Goal: Task Accomplishment & Management: Manage account settings

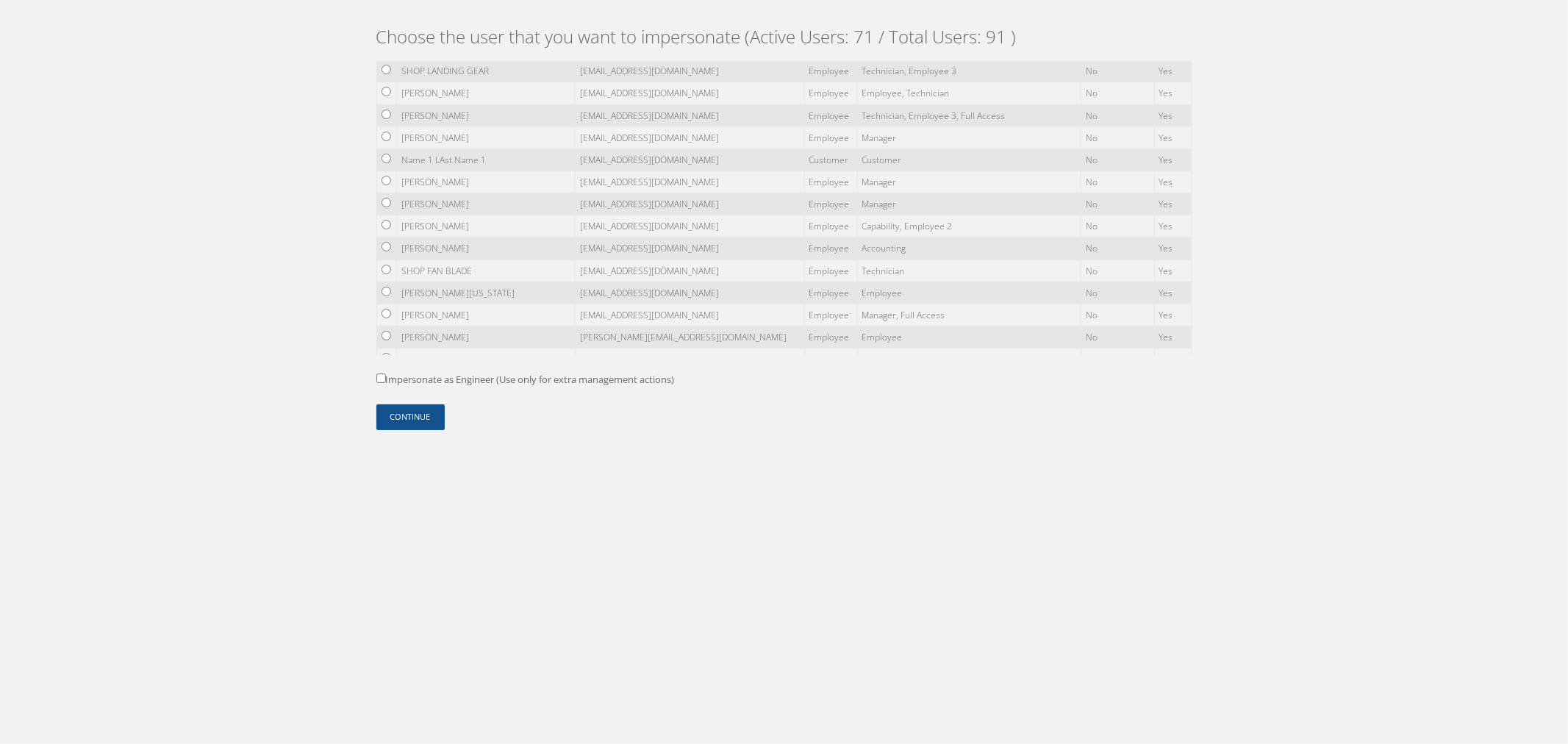
scroll to position [327, 0]
click at [890, 446] on div "Choose the user that you want to impersonate (Active Users: 71 / Total Users: 9…" at bounding box center [784, 233] width 838 height 466
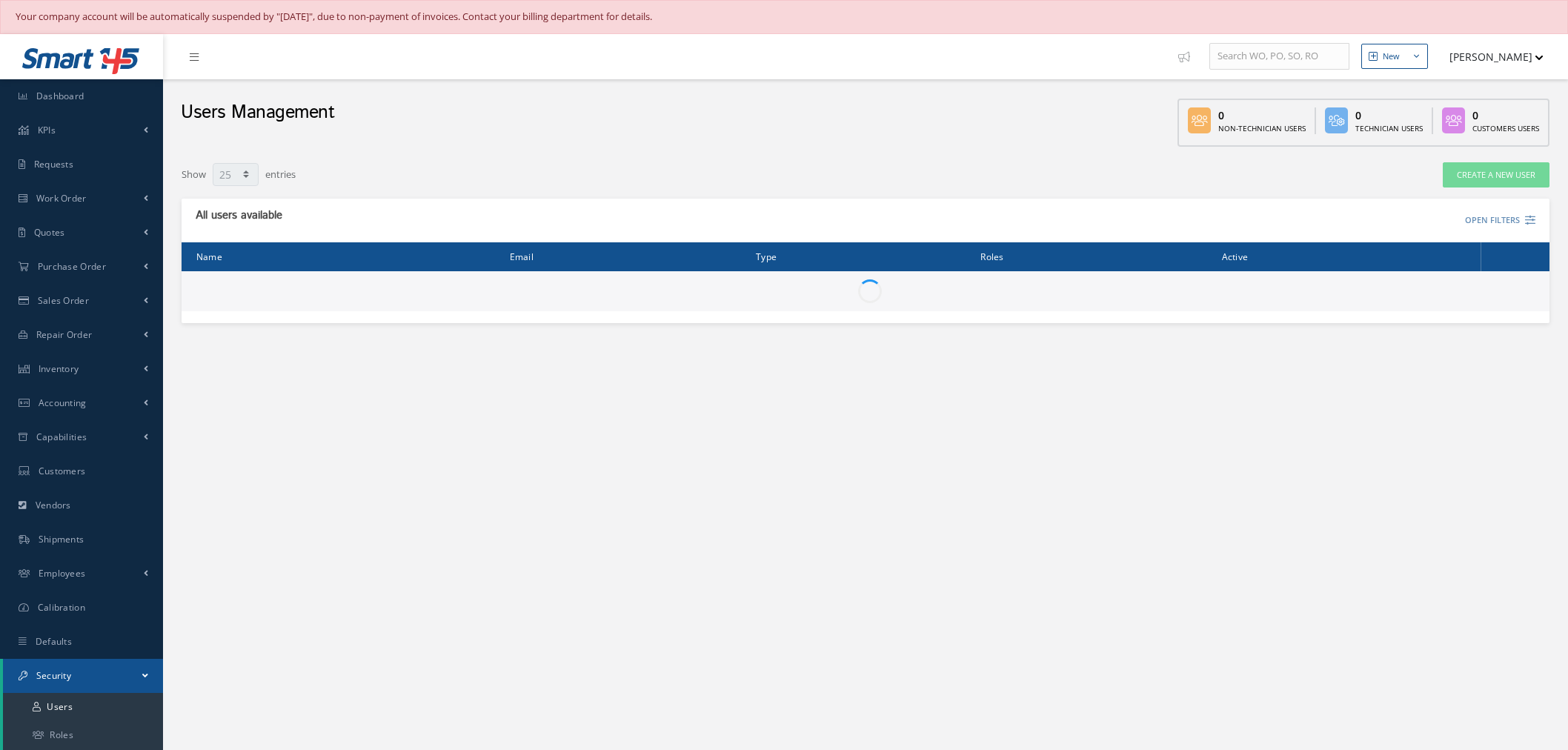
select select "25"
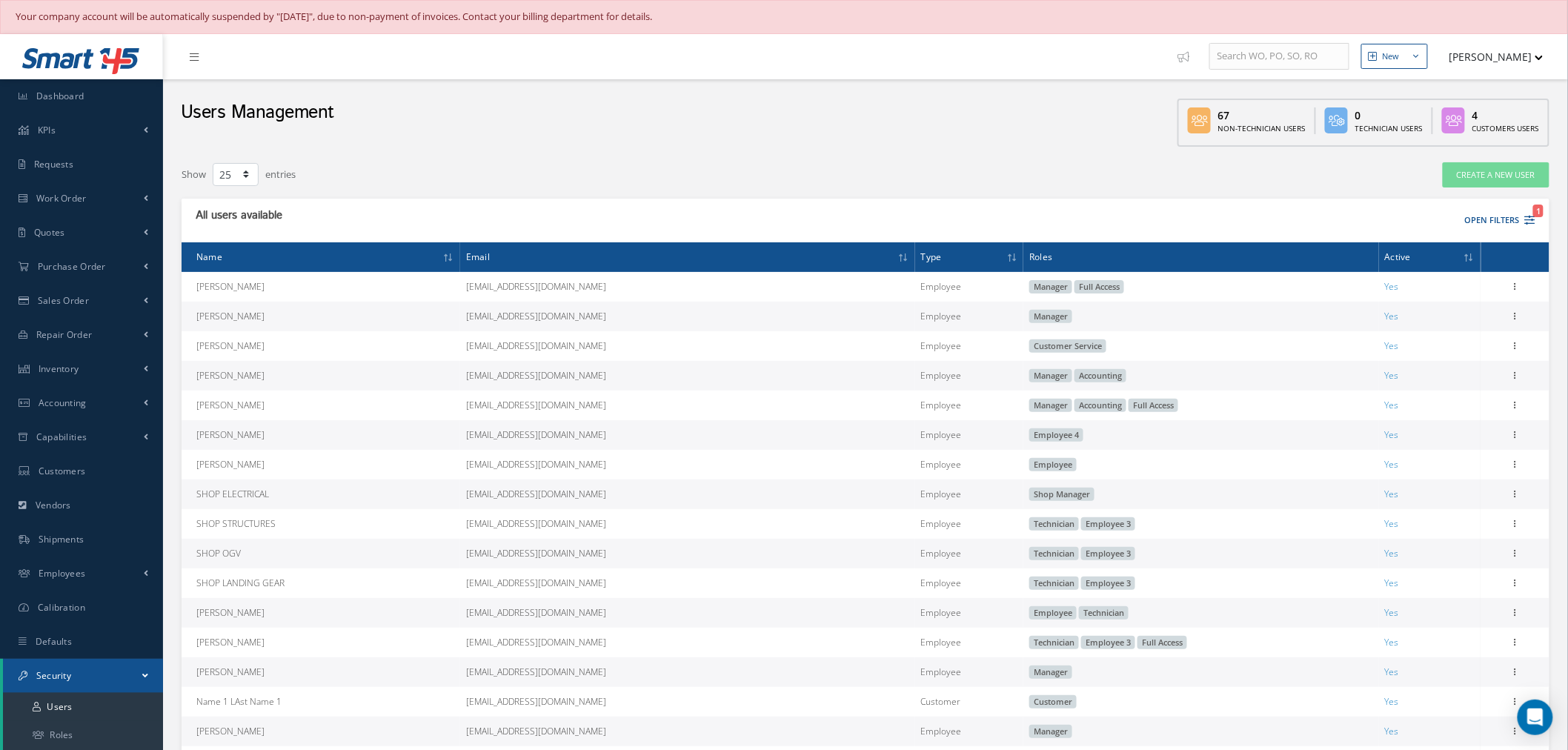
click at [1097, 116] on div "Users Management 67 Non-Technician Users 0 Technician Users 4 Customers Users" at bounding box center [866, 116] width 1405 height 75
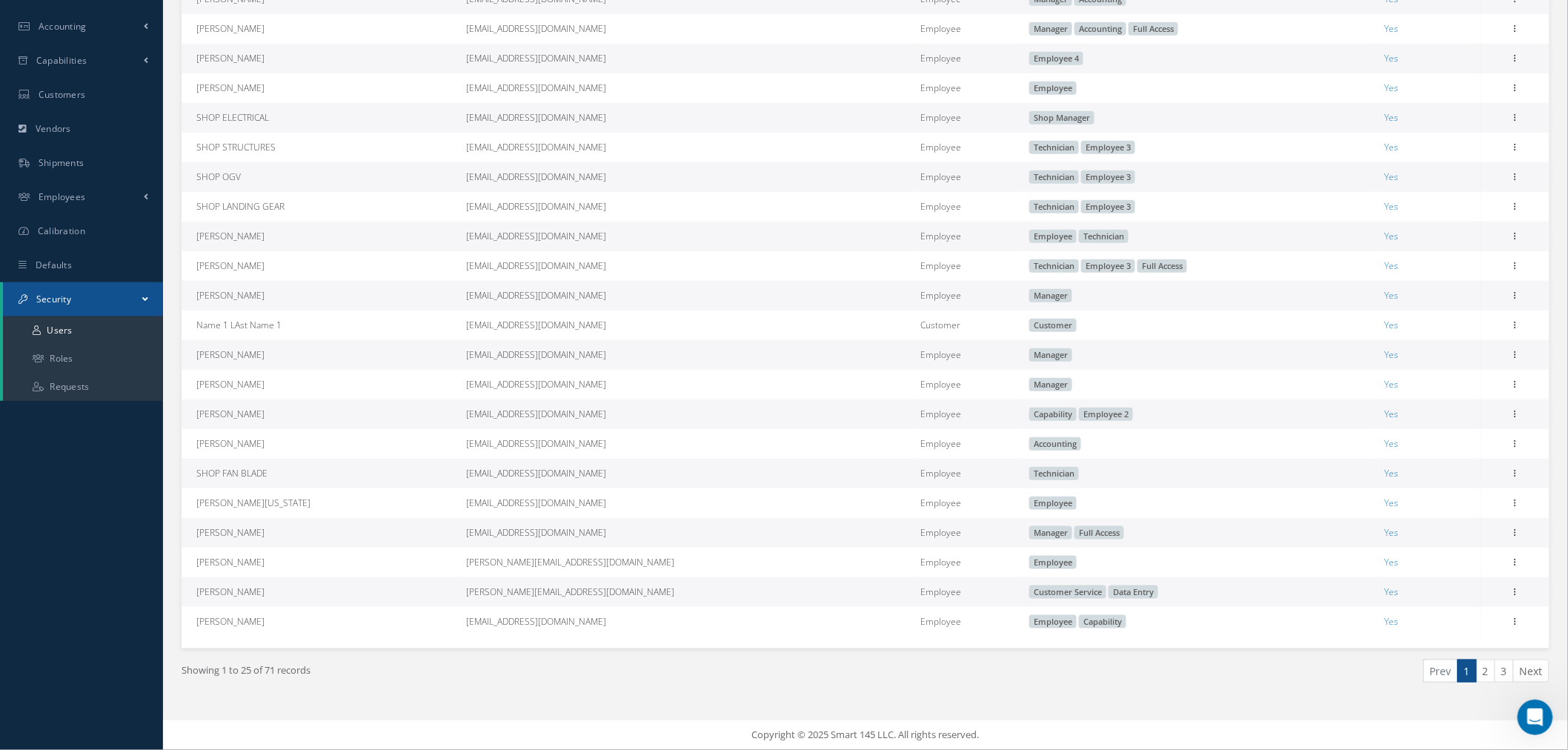
scroll to position [401, 0]
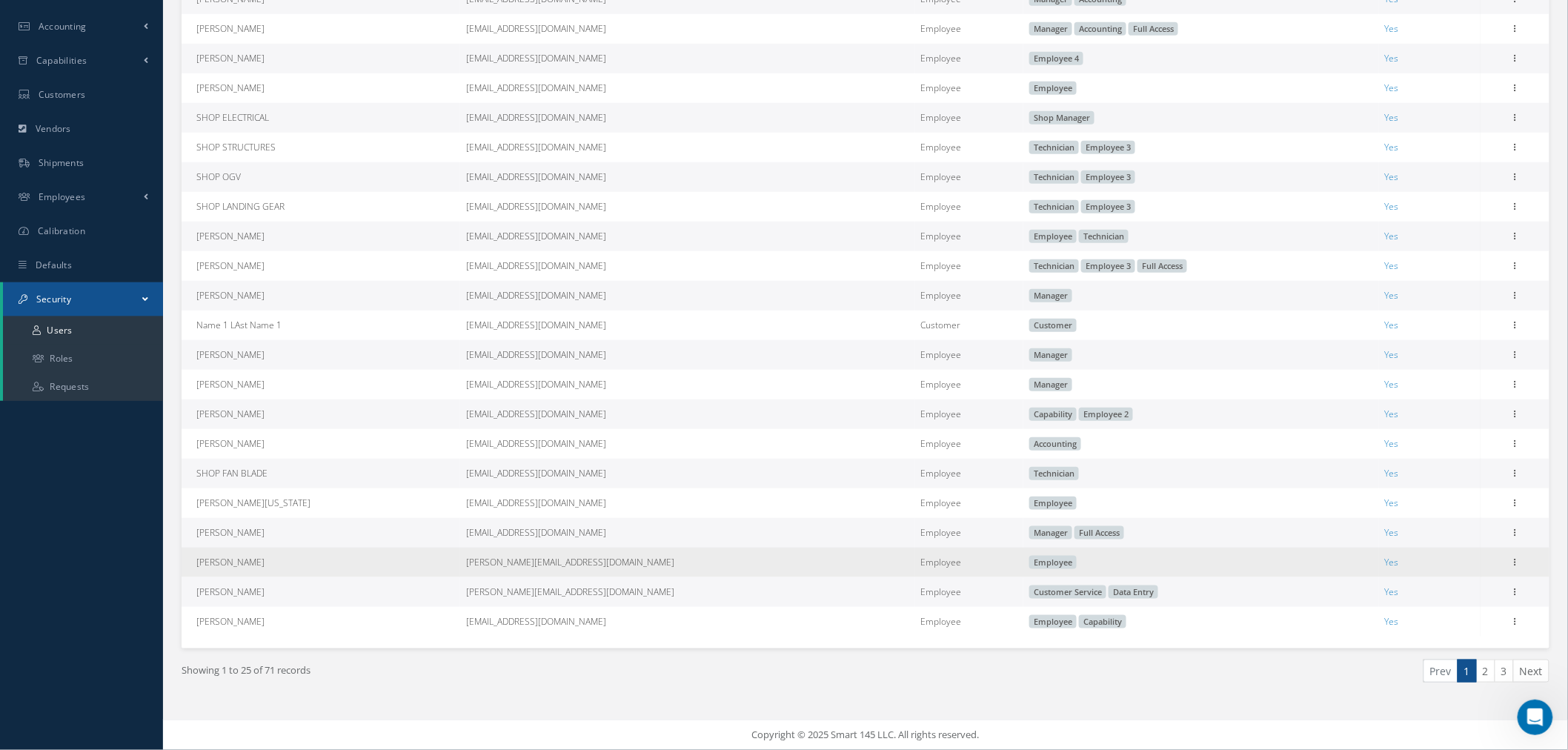
drag, startPoint x: 989, startPoint y: 553, endPoint x: 930, endPoint y: 557, distance: 59.1
click at [1023, 557] on td "Employee" at bounding box center [1201, 561] width 355 height 29
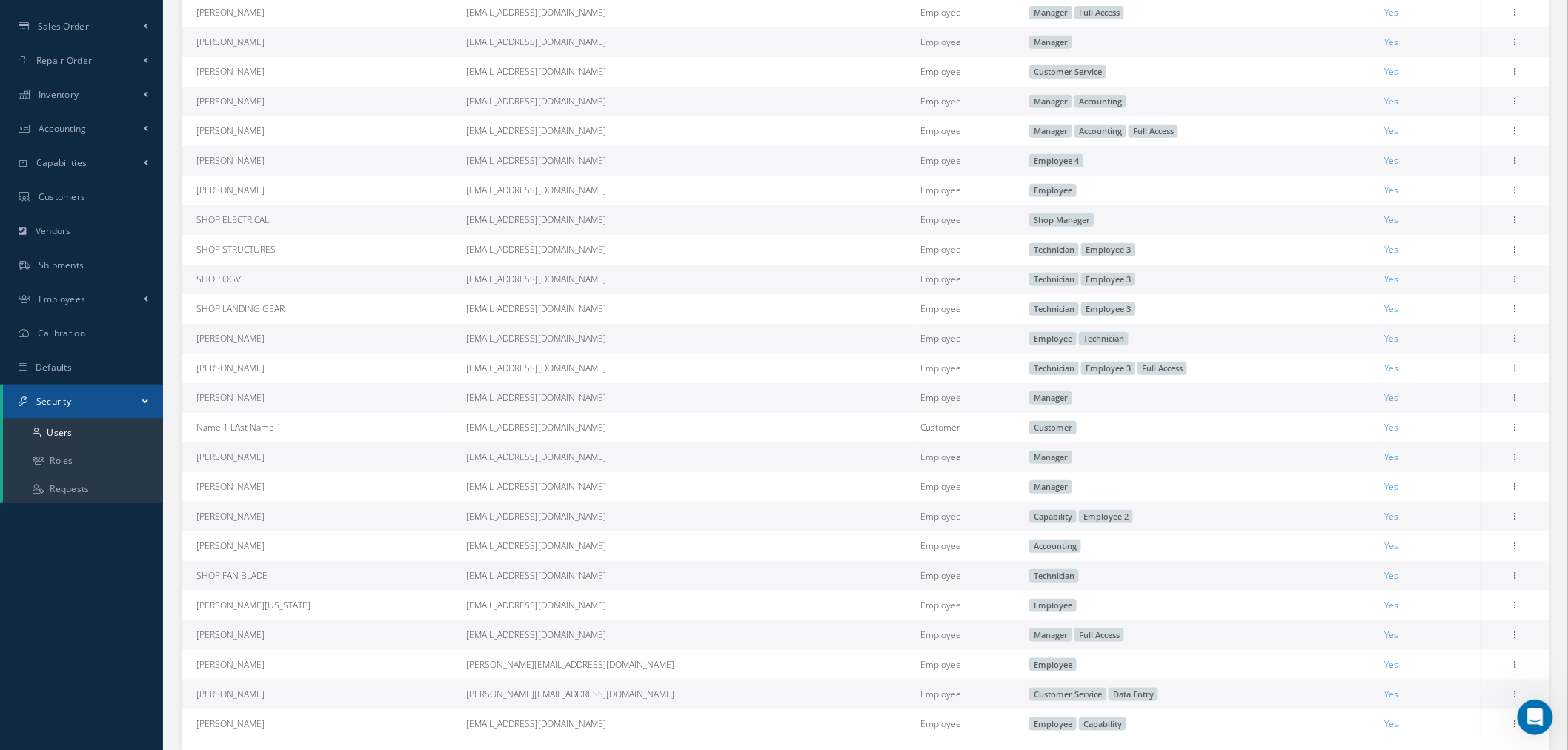
scroll to position [237, 0]
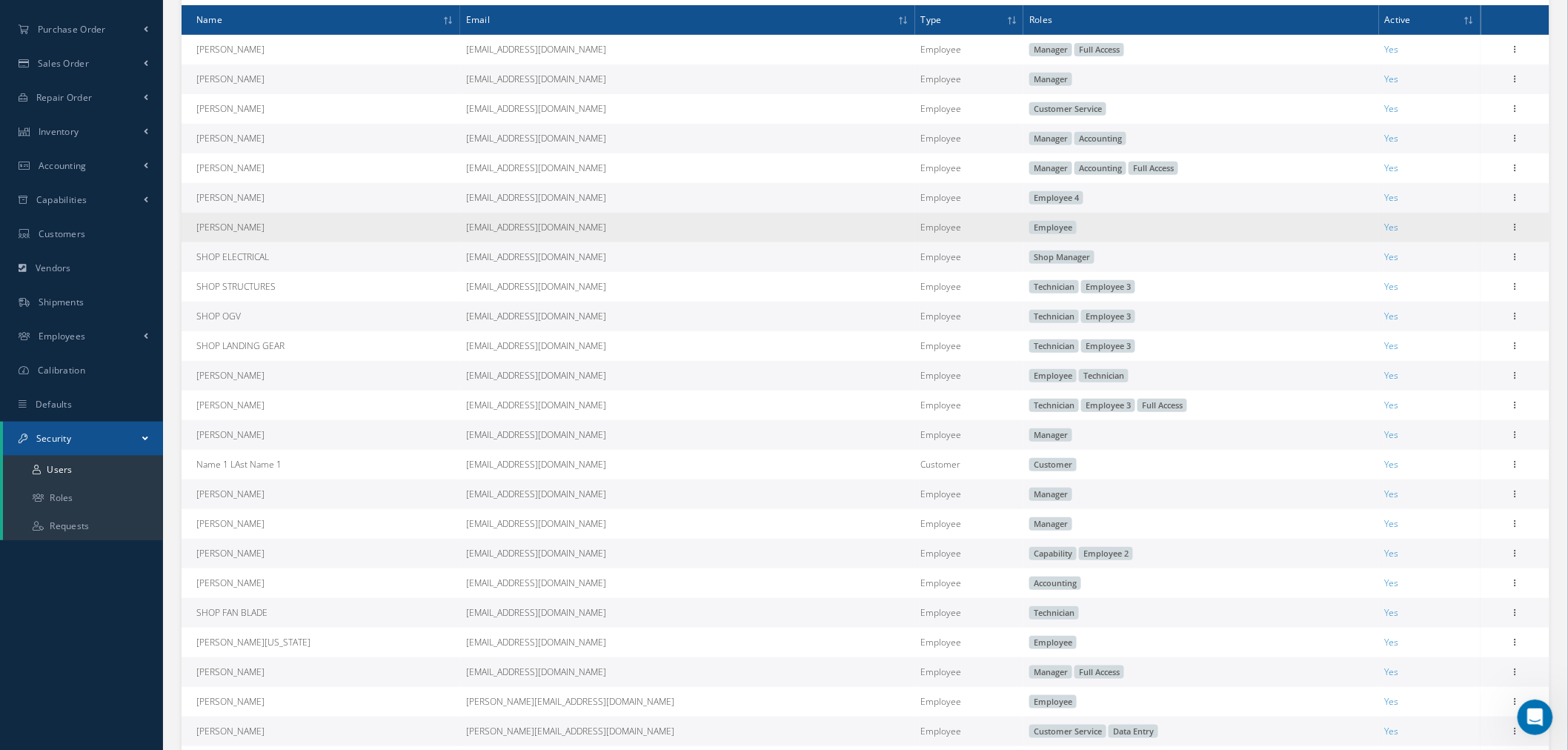
drag, startPoint x: 1013, startPoint y: 235, endPoint x: 910, endPoint y: 235, distance: 103.0
click at [910, 235] on tr "Kendry Guzman shipping@nasmro.com Employee Employee Yes Edit" at bounding box center [866, 227] width 1368 height 29
click at [1034, 240] on td "Employee" at bounding box center [1201, 227] width 355 height 29
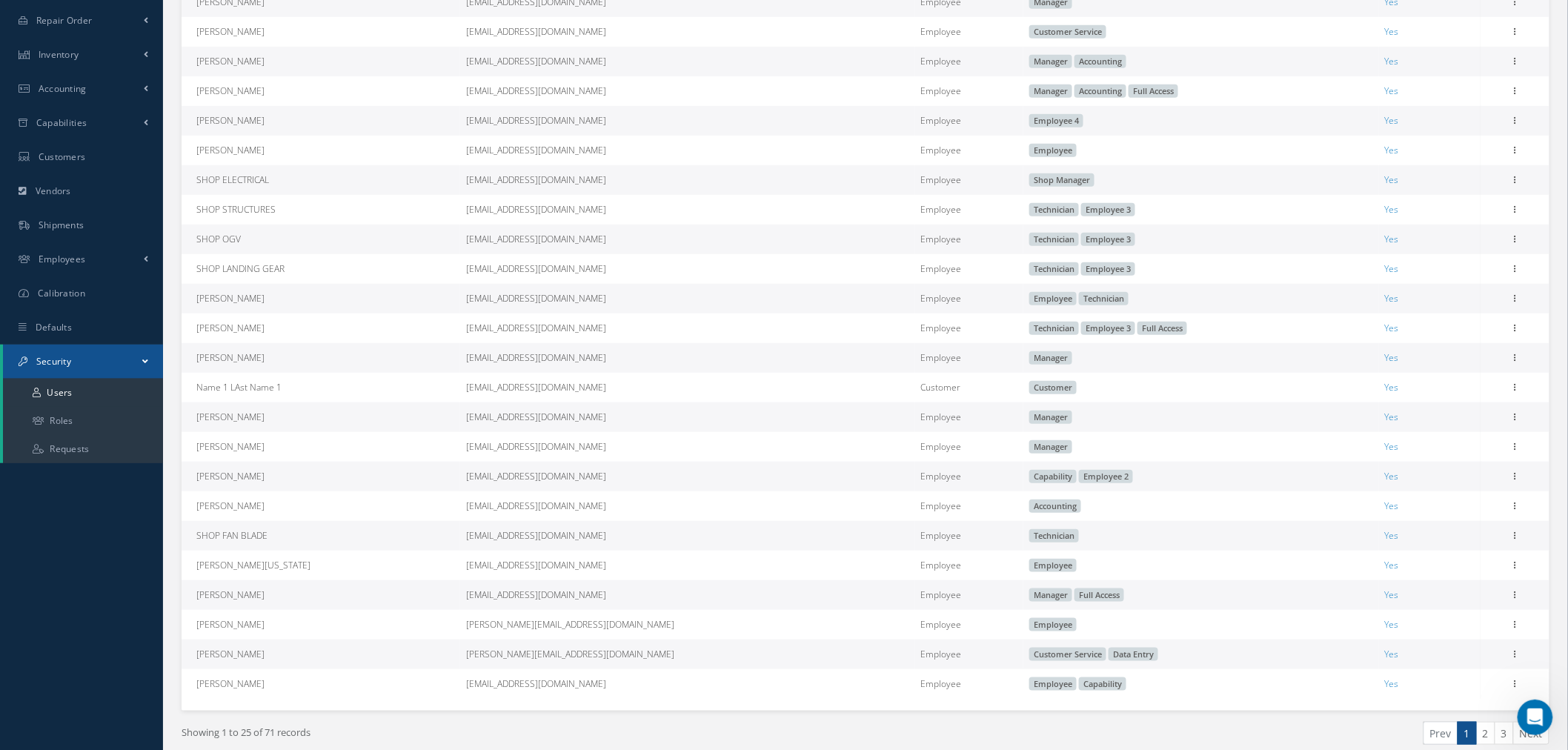
scroll to position [401, 0]
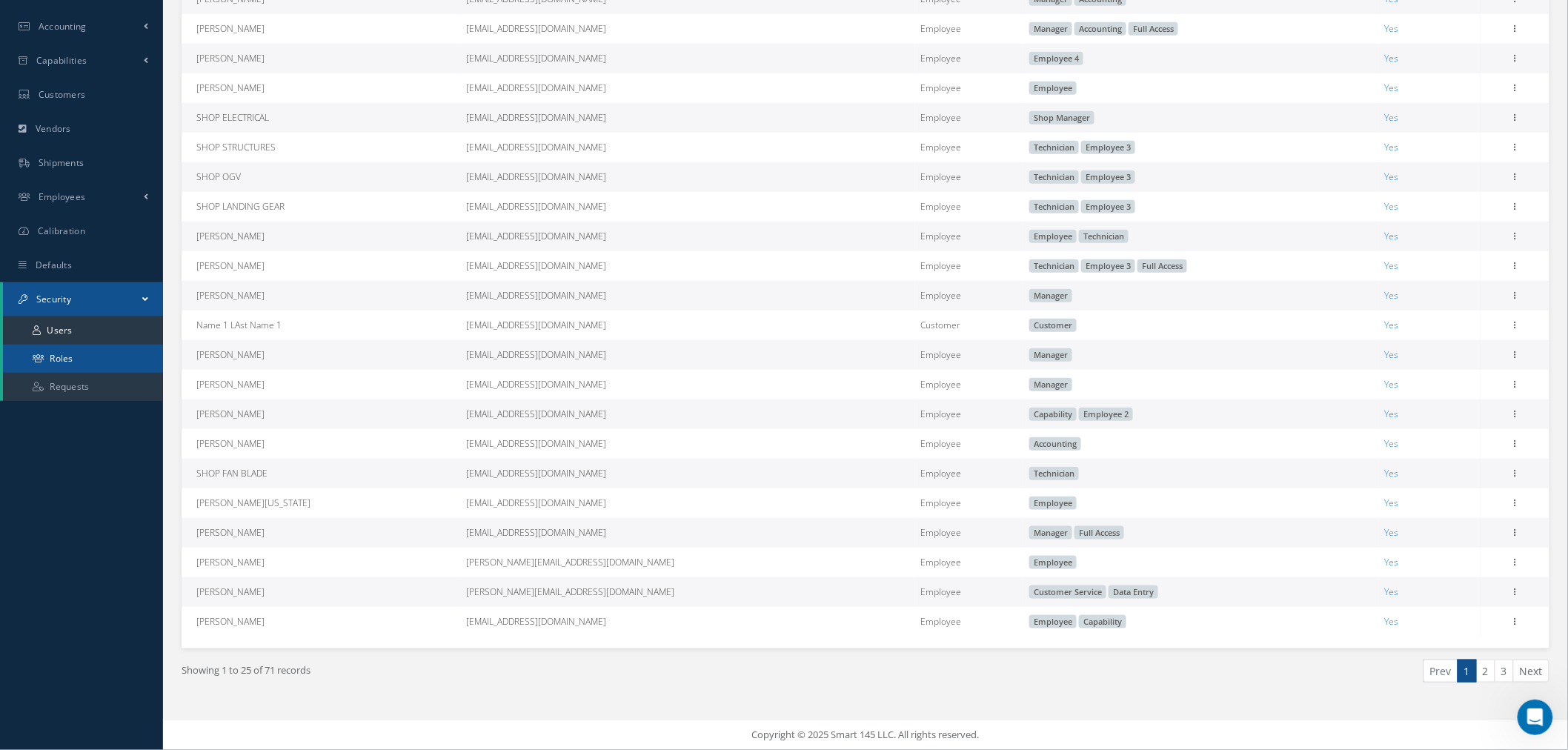
click at [42, 354] on icon at bounding box center [38, 359] width 11 height 9
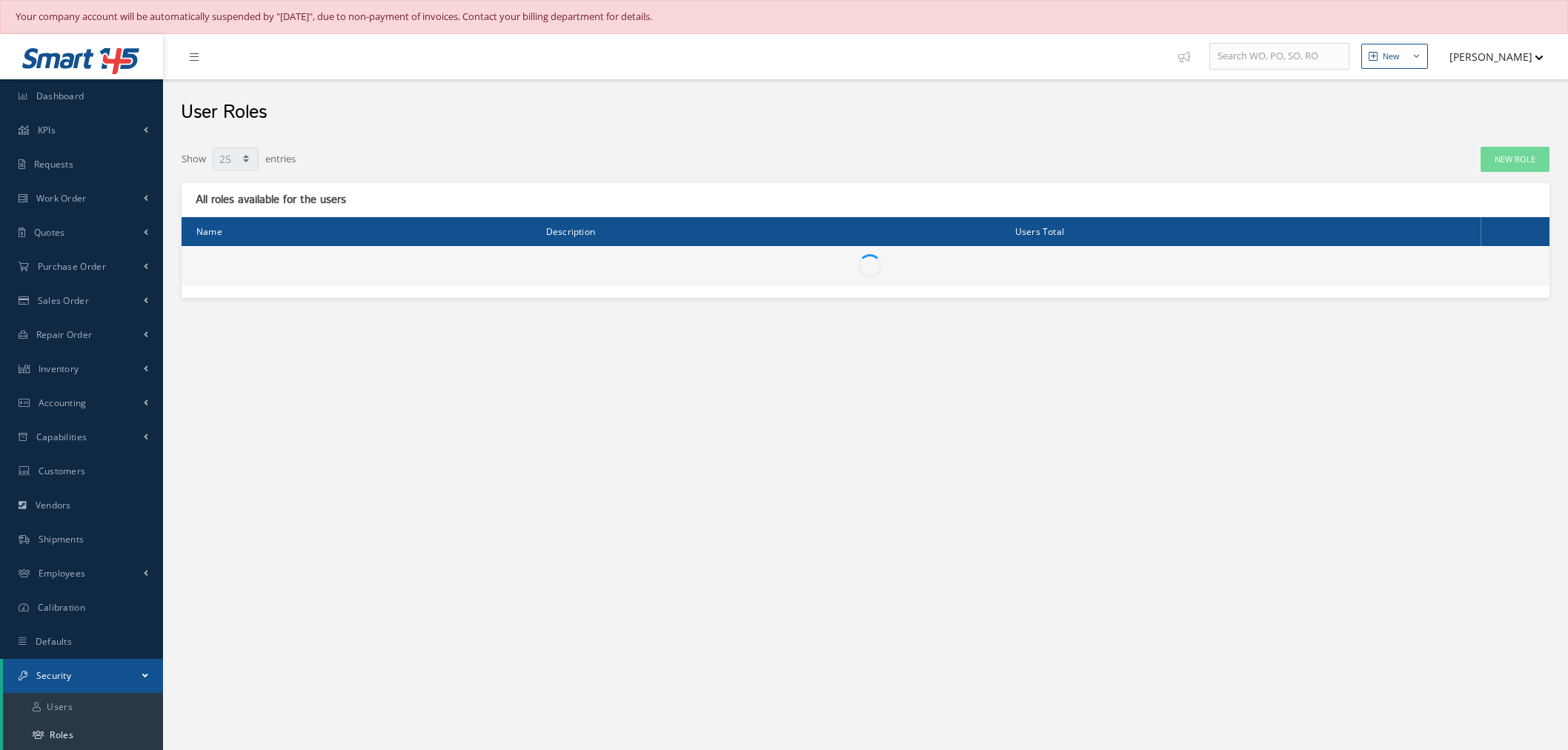
select select "25"
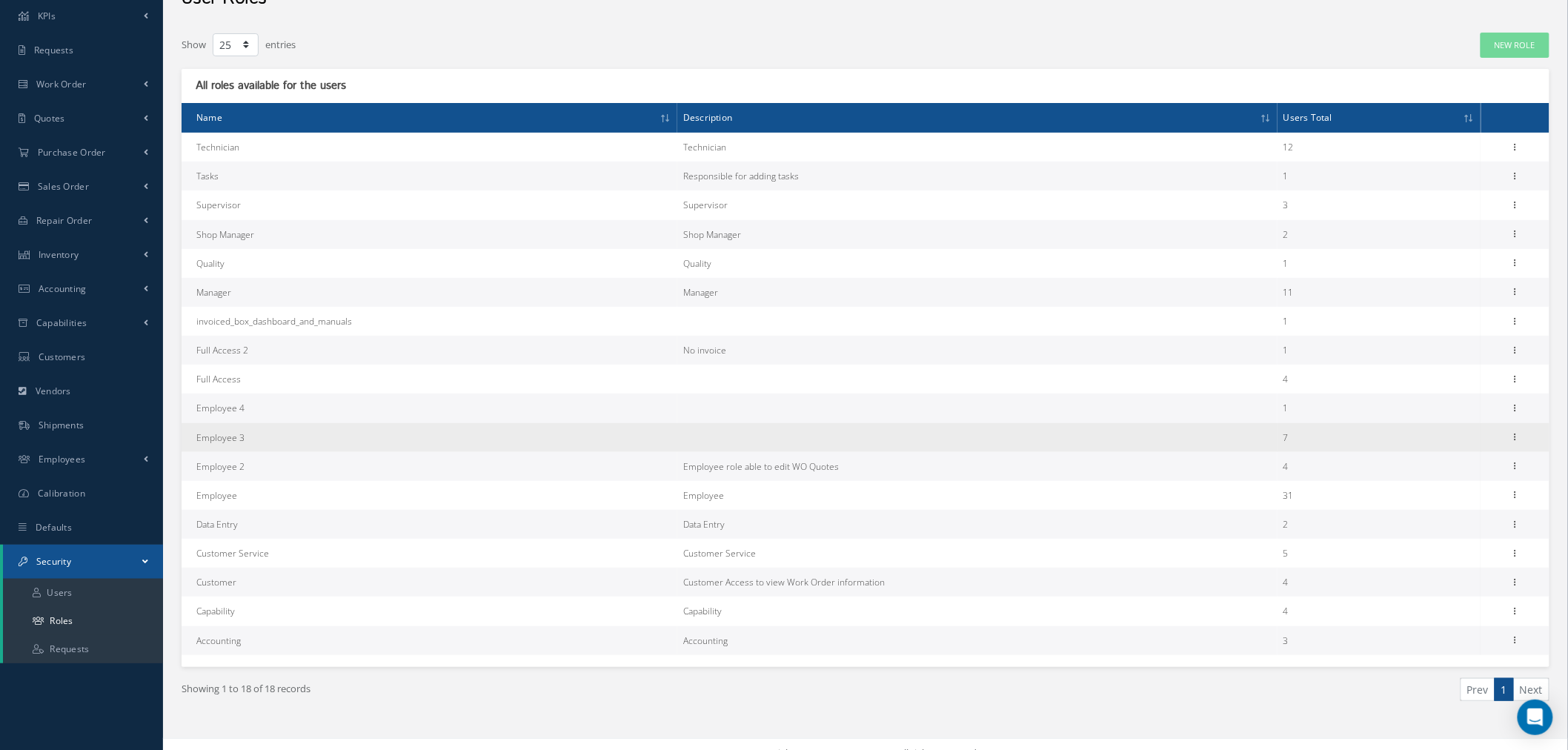
scroll to position [132, 0]
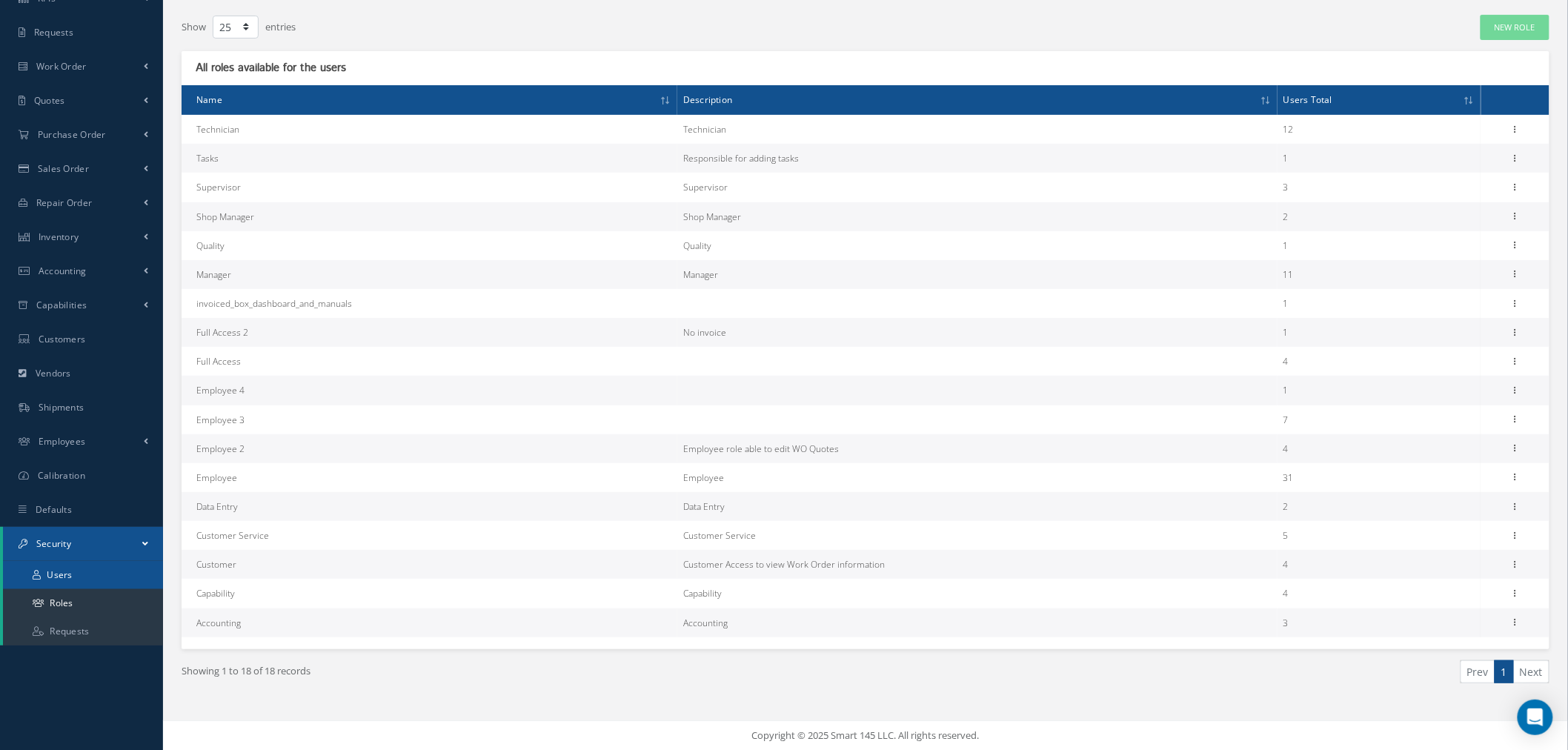
click at [132, 573] on link "Users" at bounding box center [83, 575] width 160 height 28
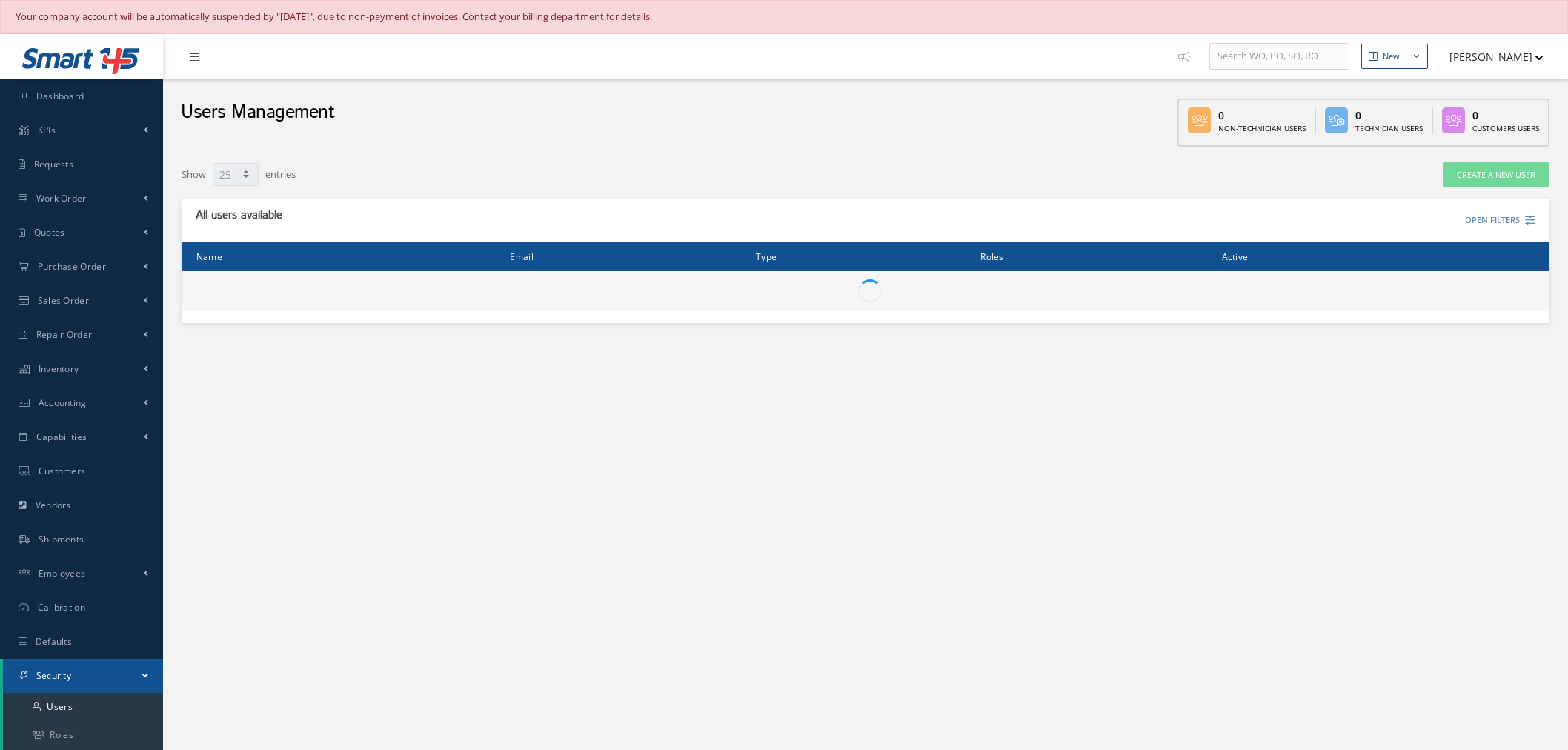
select select "25"
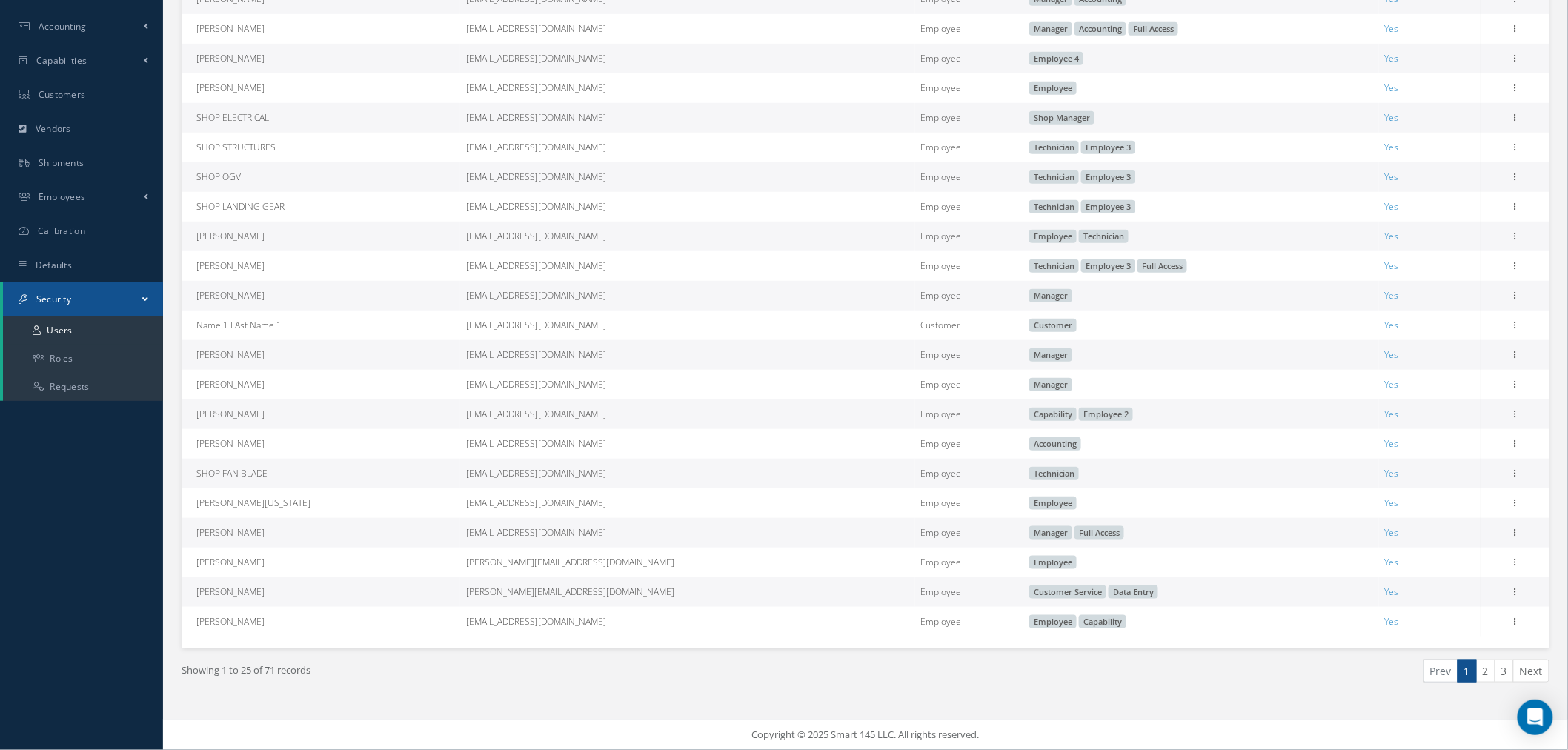
scroll to position [401, 0]
click at [1490, 675] on link "2" at bounding box center [1485, 670] width 19 height 23
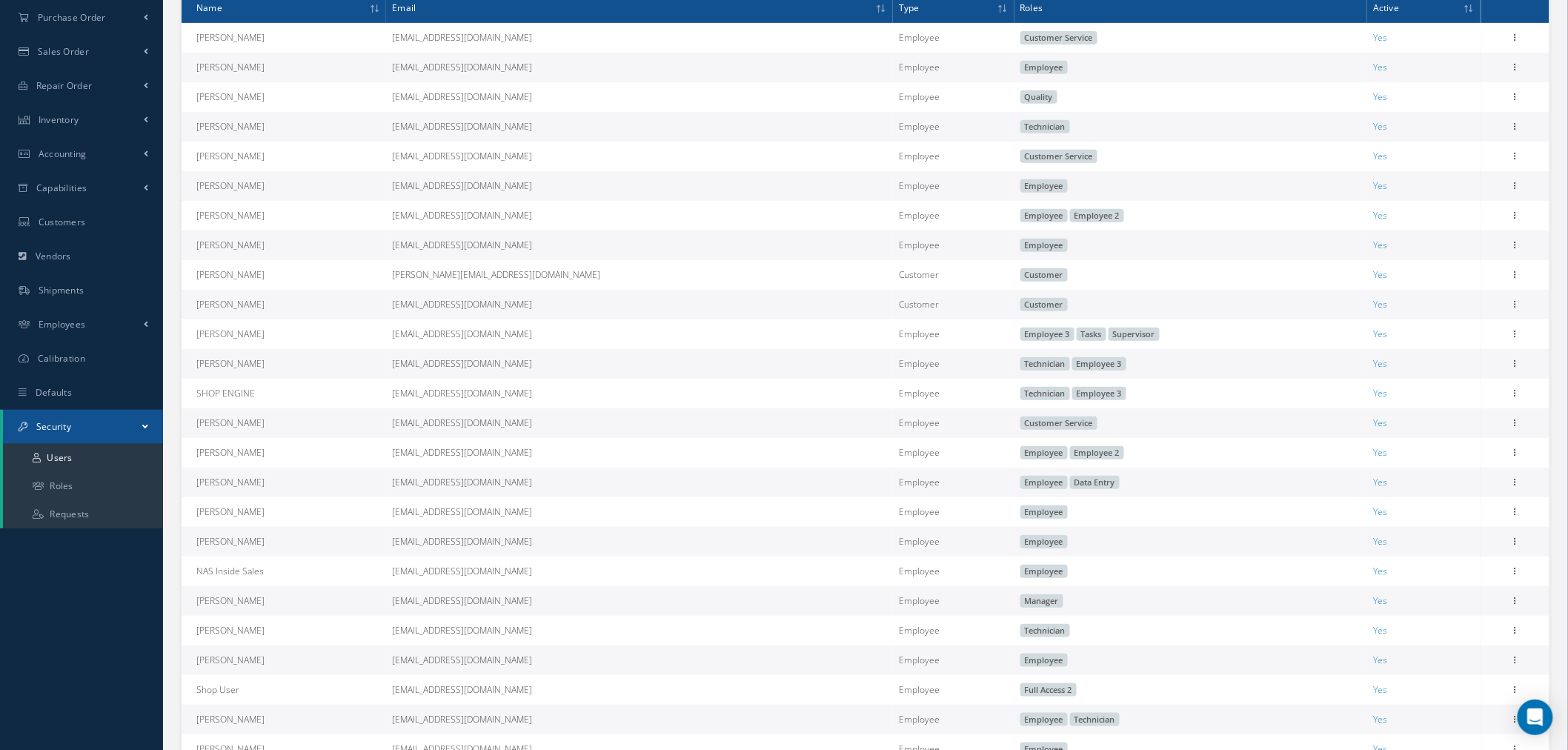
scroll to position [363, 0]
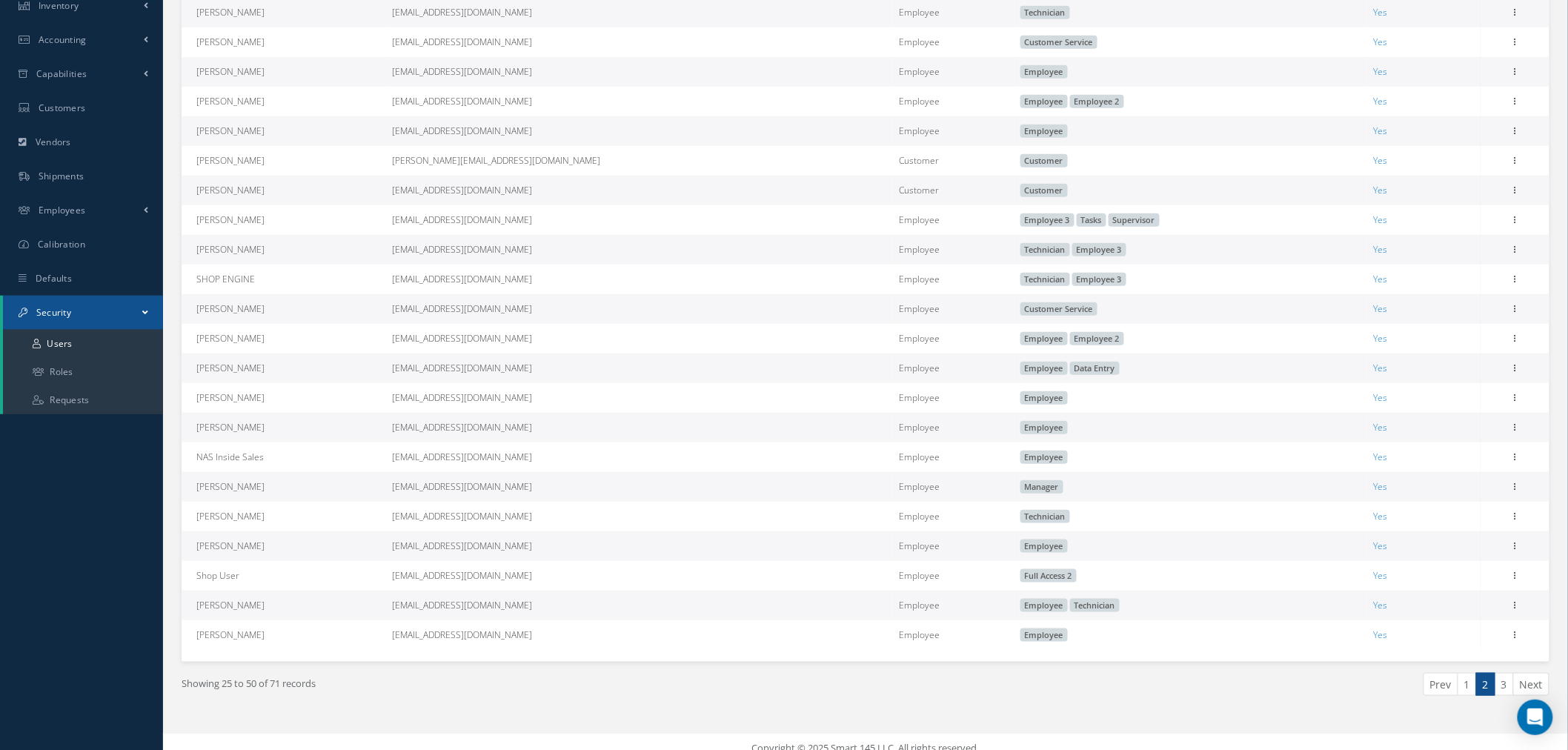
click at [801, 701] on div "Showing 25 to 50 of 71 records" at bounding box center [517, 691] width 695 height 35
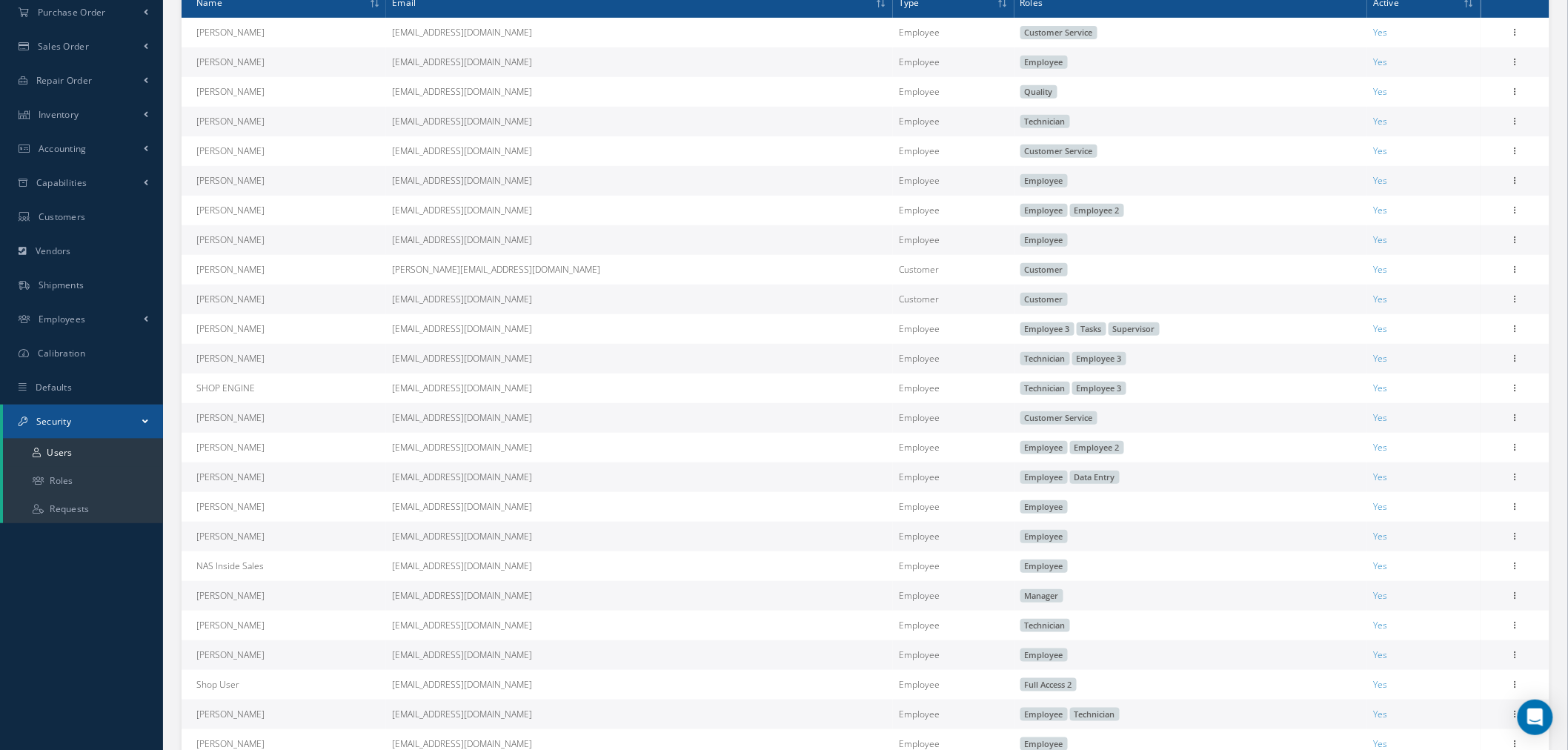
scroll to position [401, 0]
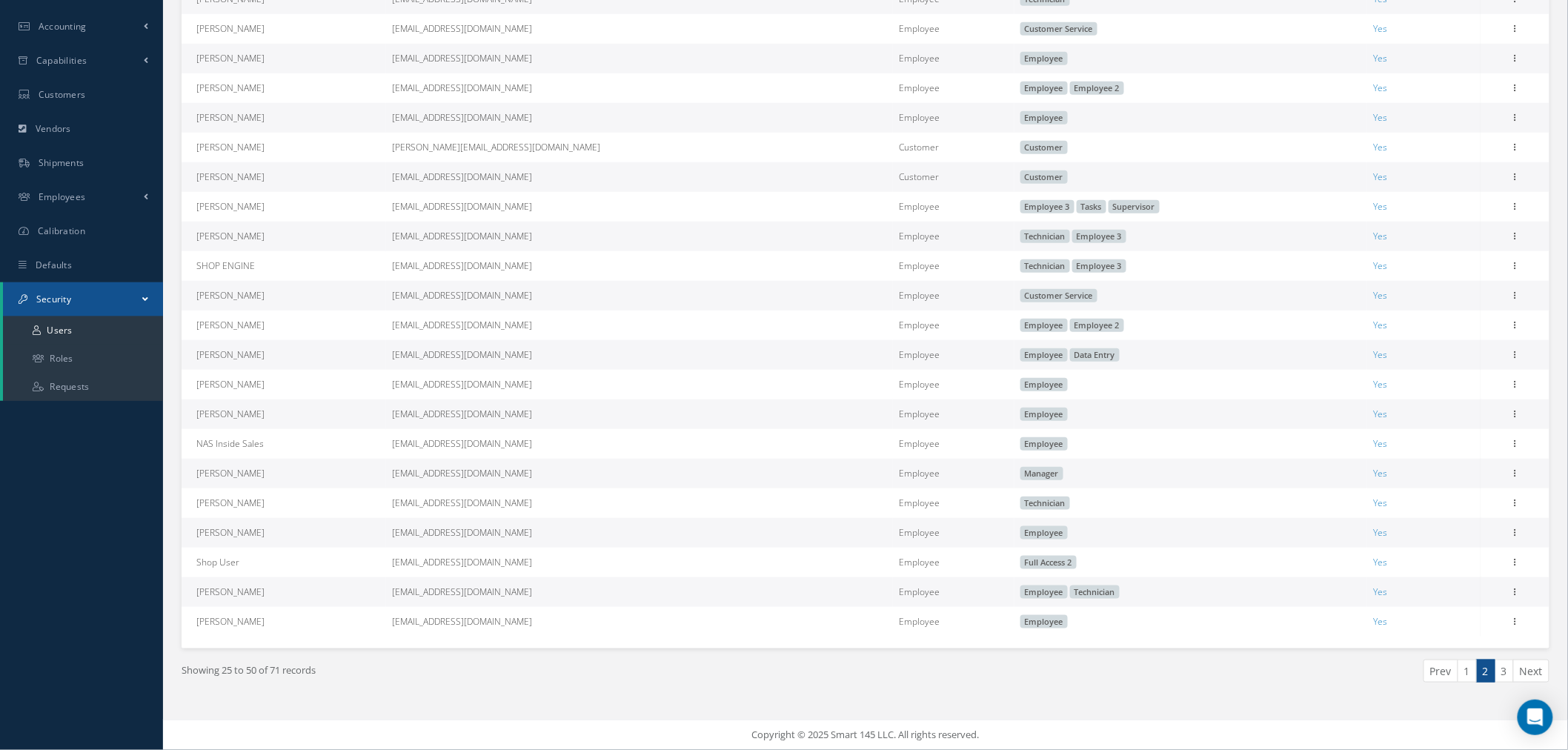
click at [1464, 671] on link "1" at bounding box center [1467, 670] width 19 height 23
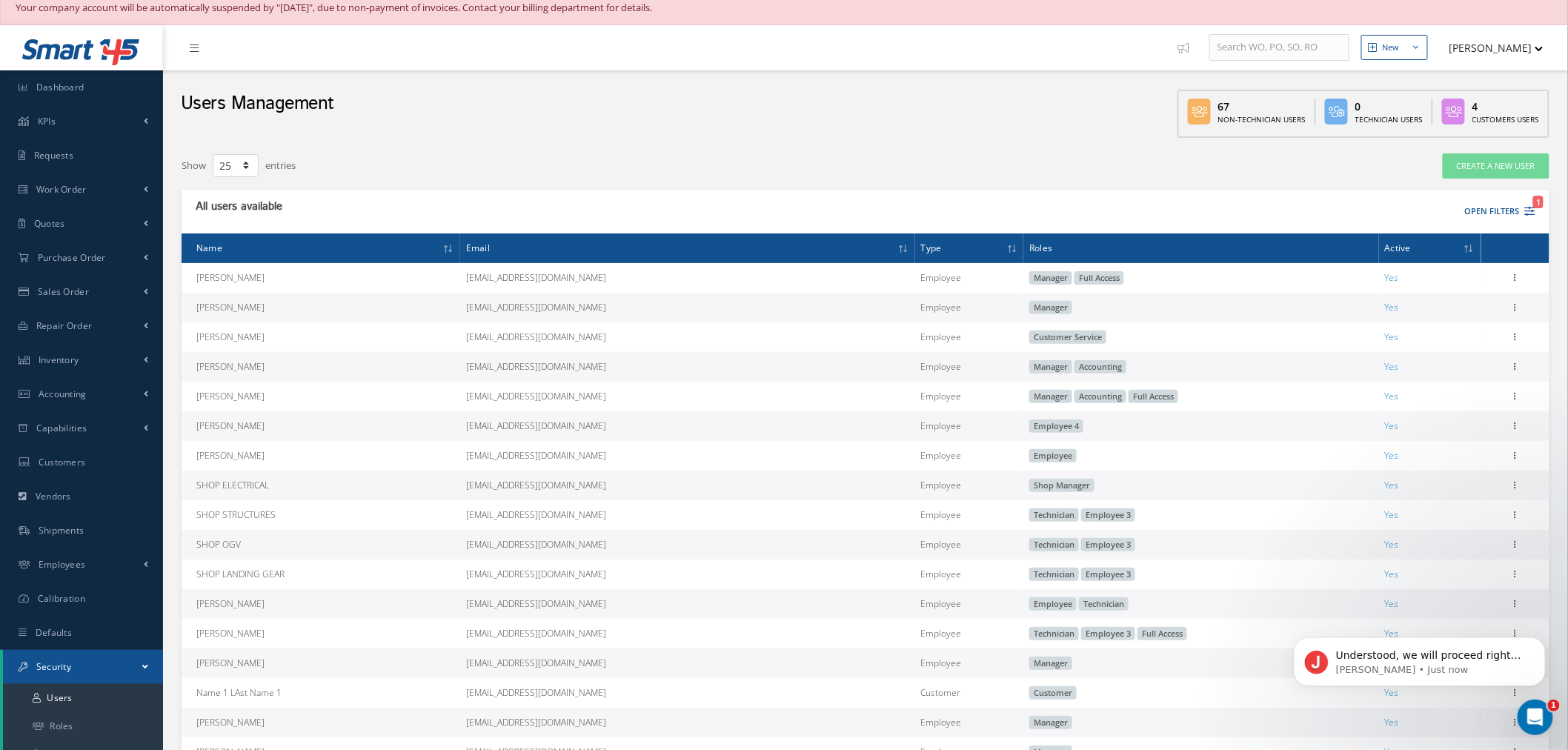
scroll to position [0, 0]
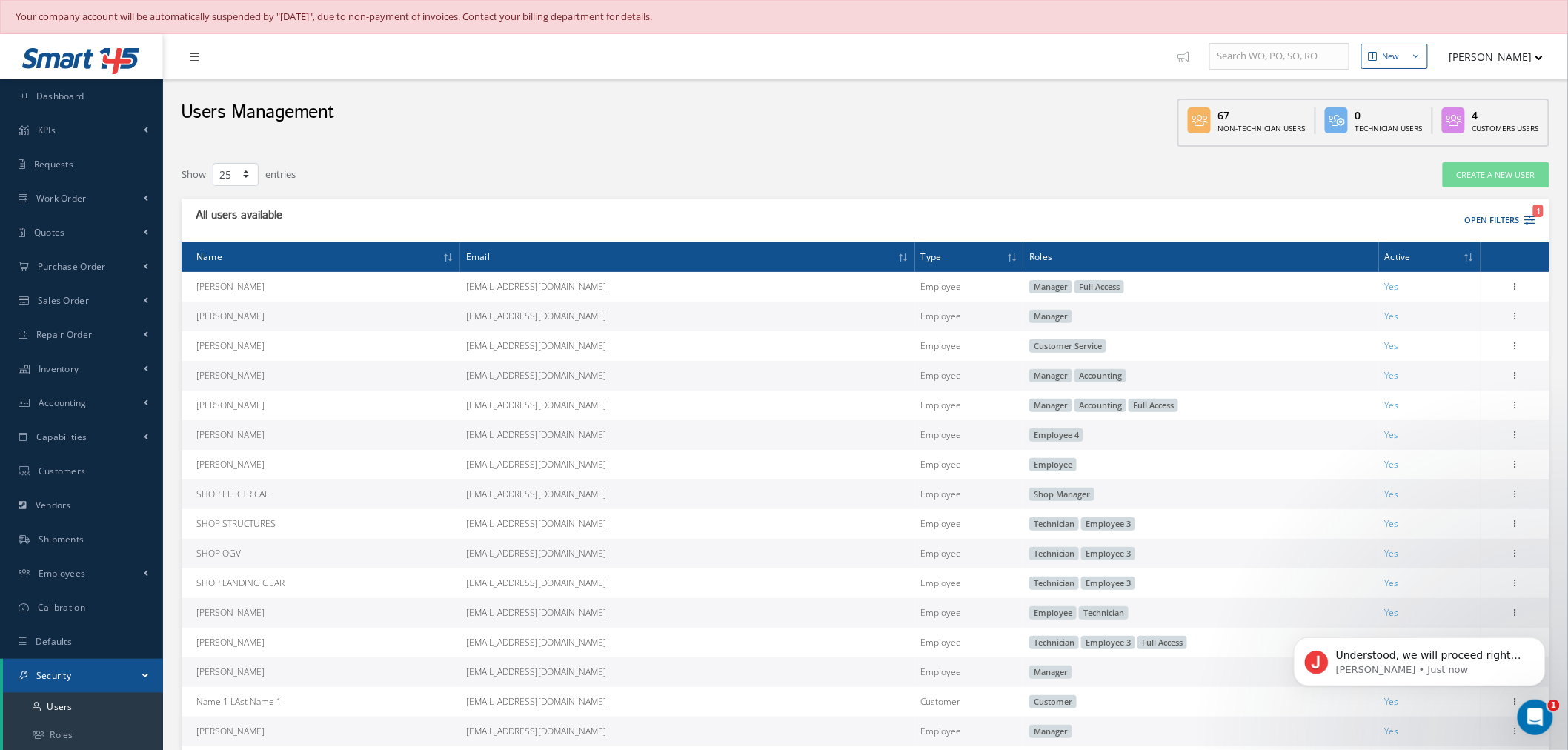
click at [572, 137] on div "Users Management 67 Non-Technician Users 0 Technician Users 4 Customers Users" at bounding box center [866, 116] width 1405 height 75
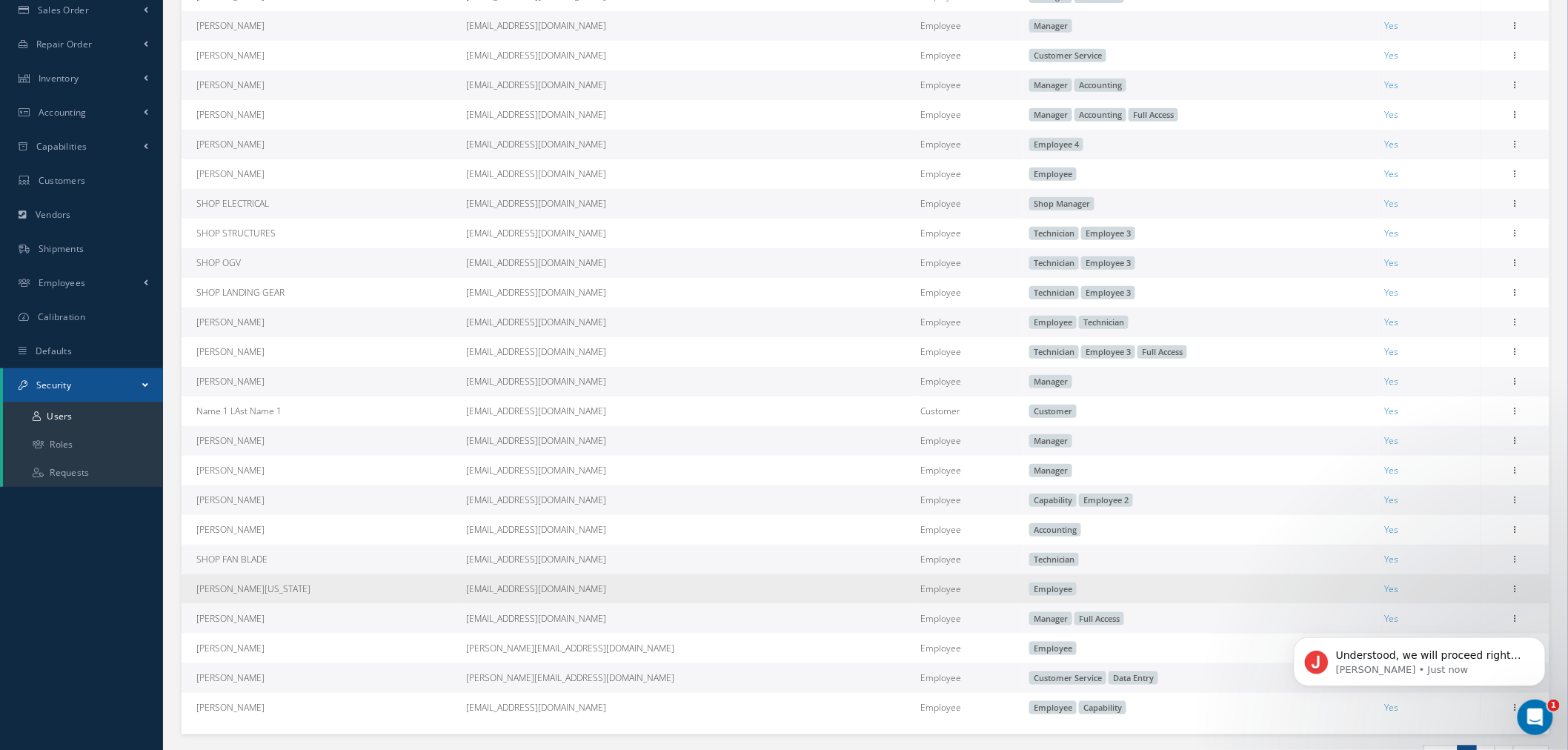
scroll to position [329, 0]
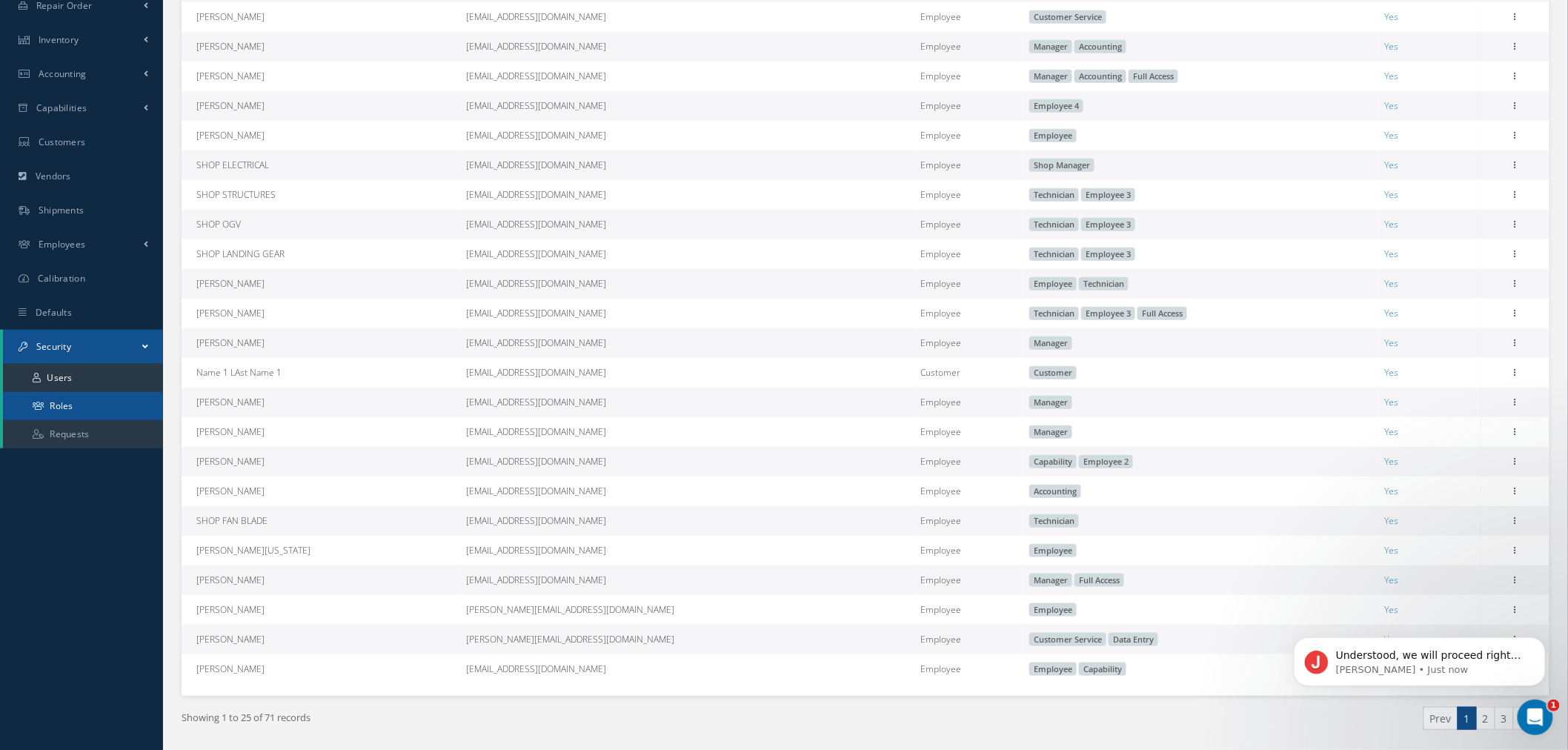
click at [85, 396] on link "Roles" at bounding box center [83, 406] width 160 height 28
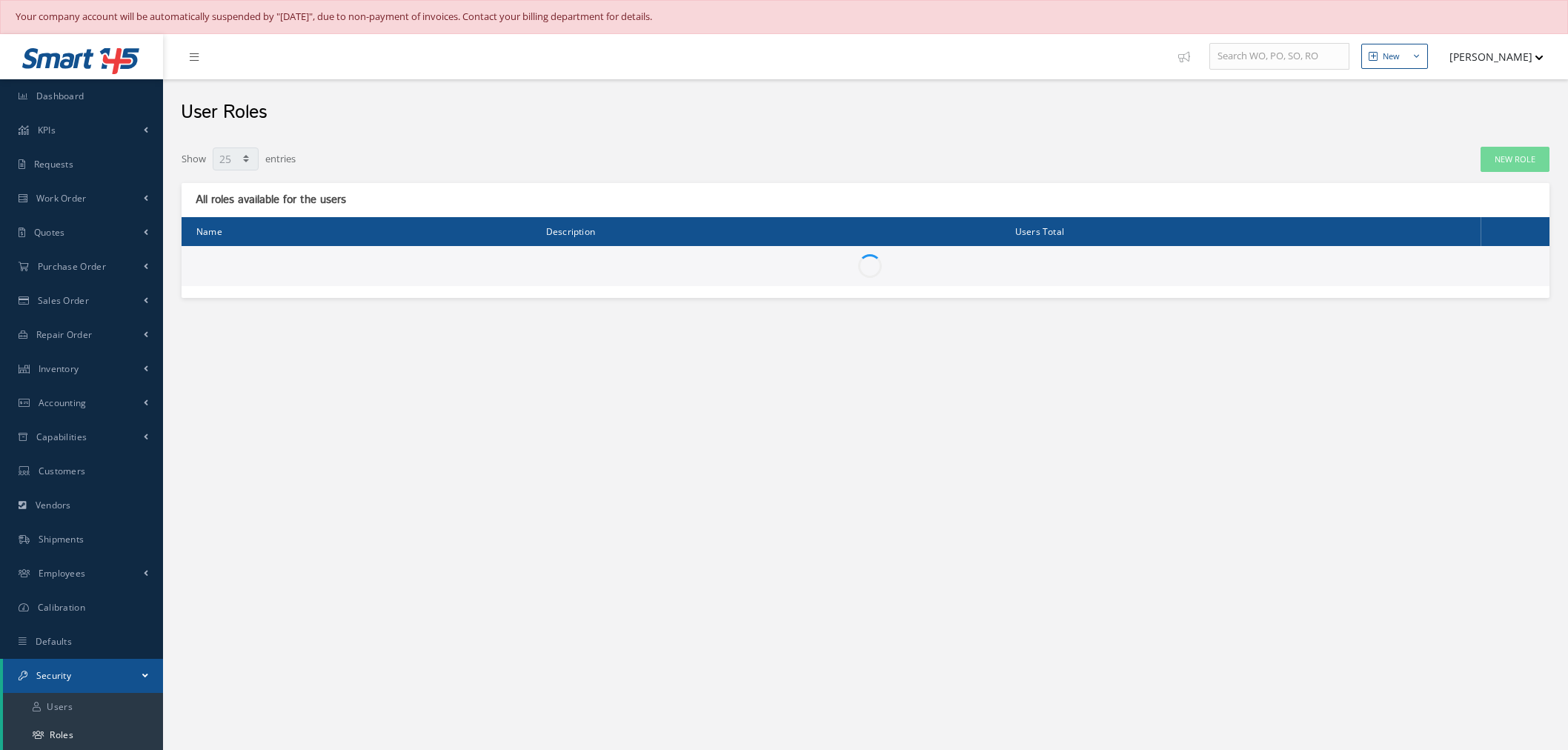
select select "25"
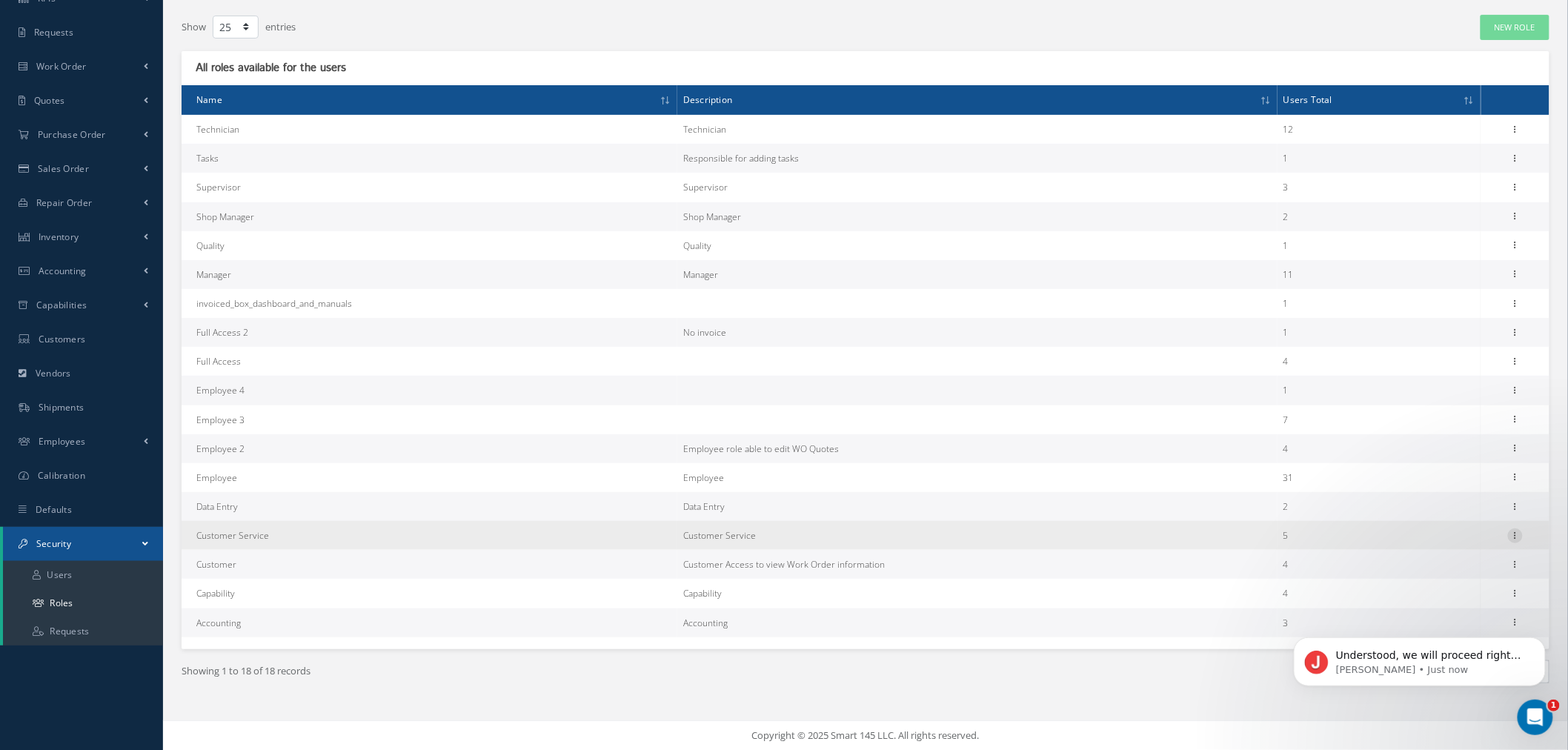
click at [1517, 534] on icon at bounding box center [1515, 534] width 15 height 12
click at [1483, 559] on link "Permissions" at bounding box center [1447, 563] width 117 height 19
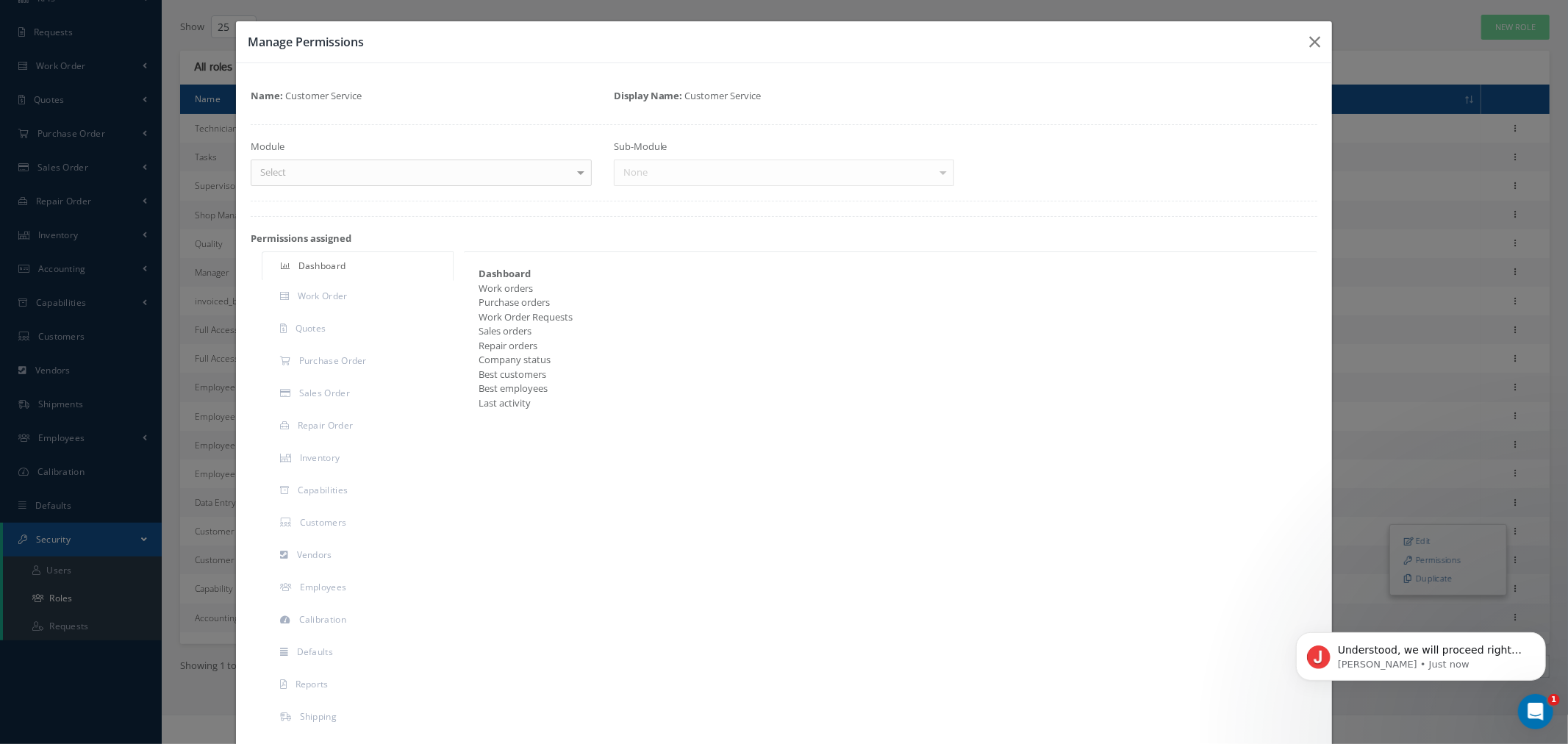
click at [358, 180] on div "Select" at bounding box center [422, 173] width 341 height 27
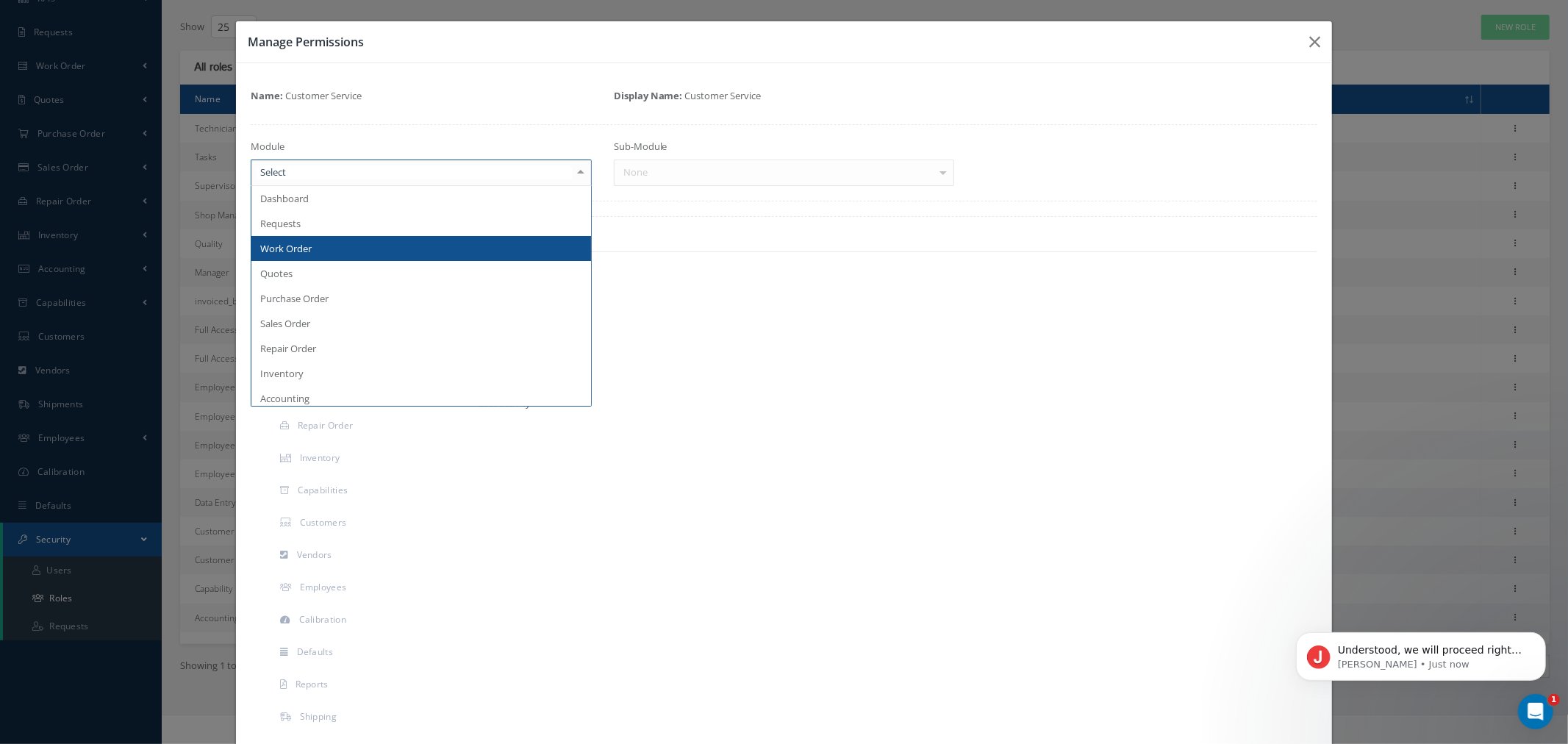
click at [327, 256] on span "Work Order" at bounding box center [421, 249] width 339 height 25
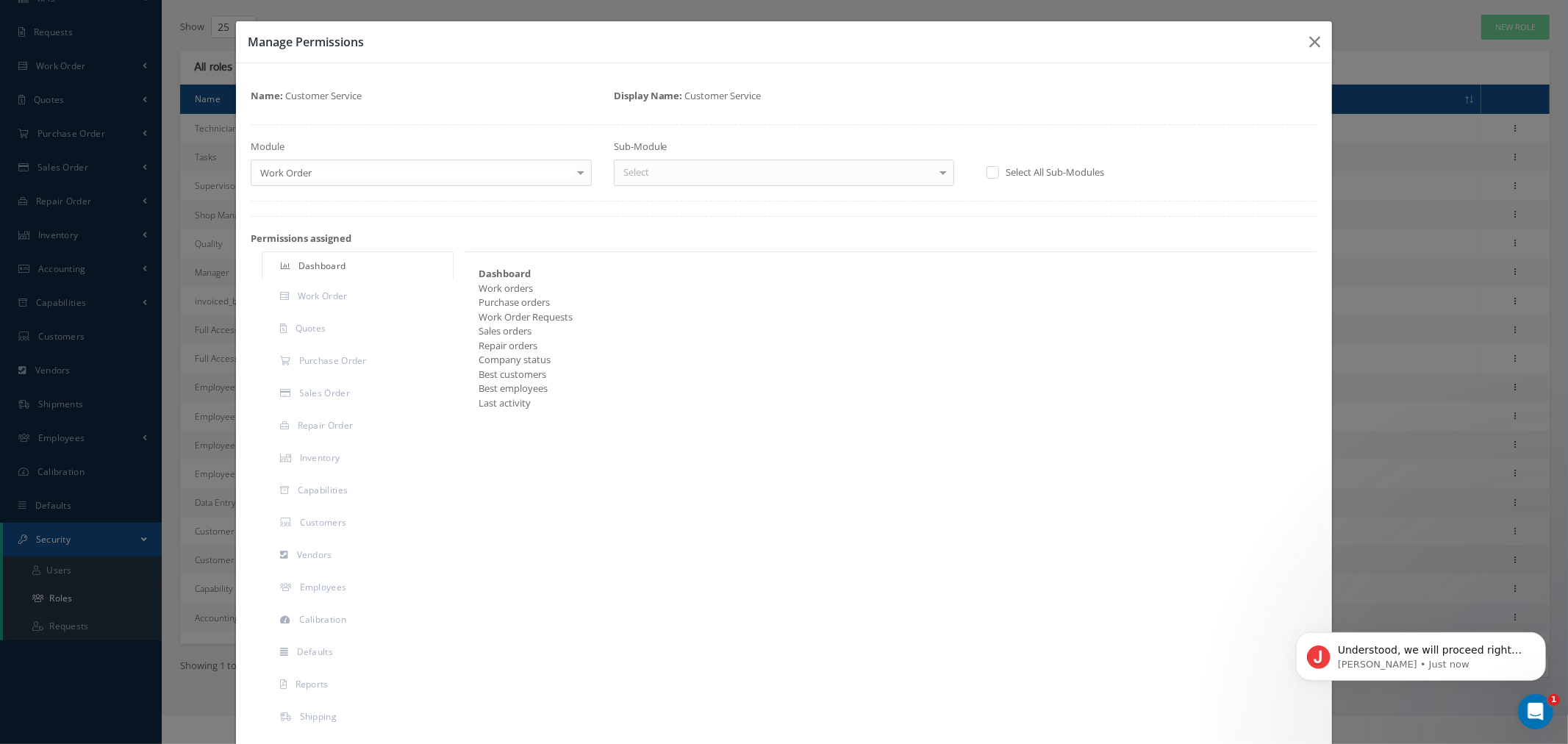
click at [697, 185] on div "Select" at bounding box center [784, 173] width 341 height 27
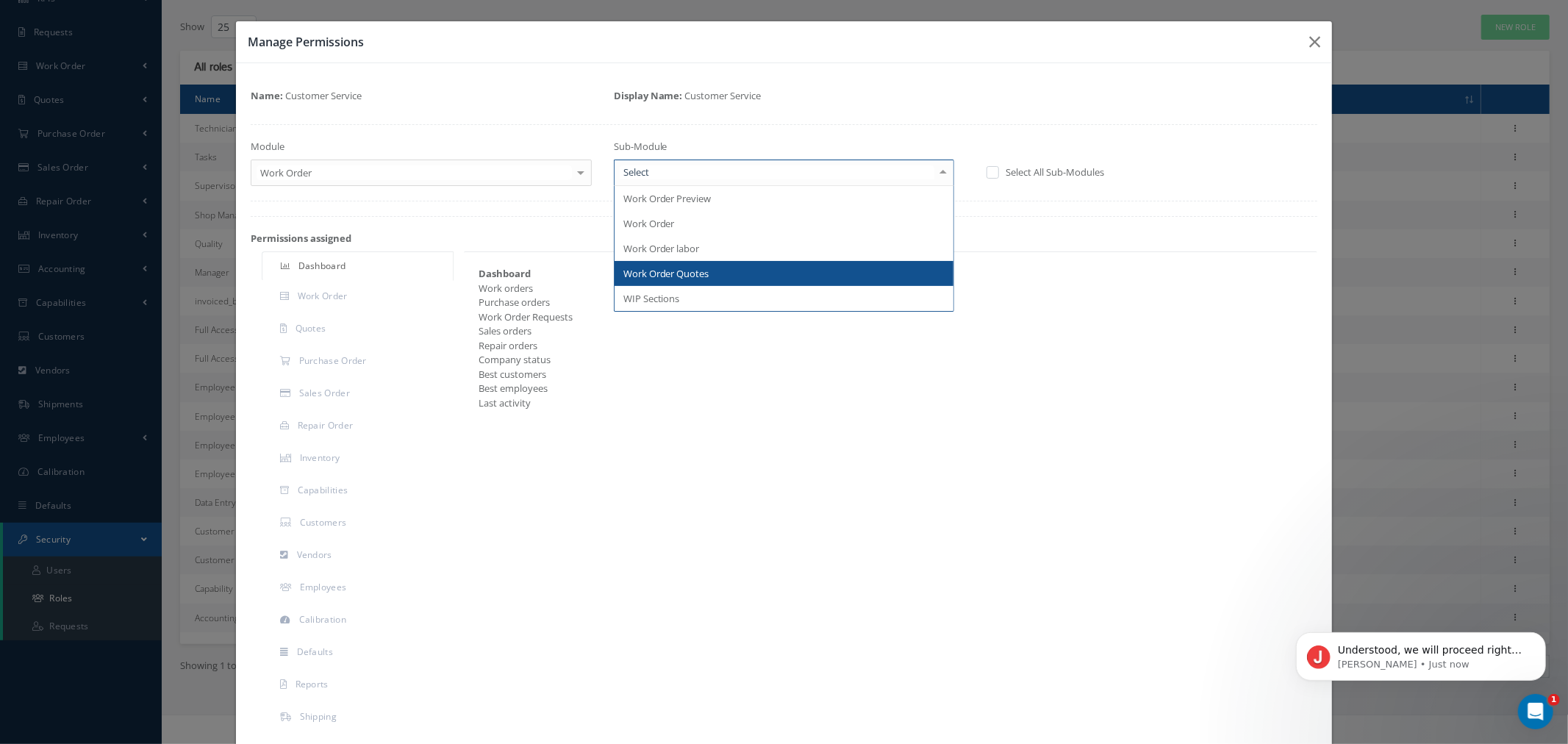
click at [695, 273] on span "Work Order Quotes" at bounding box center [666, 273] width 86 height 13
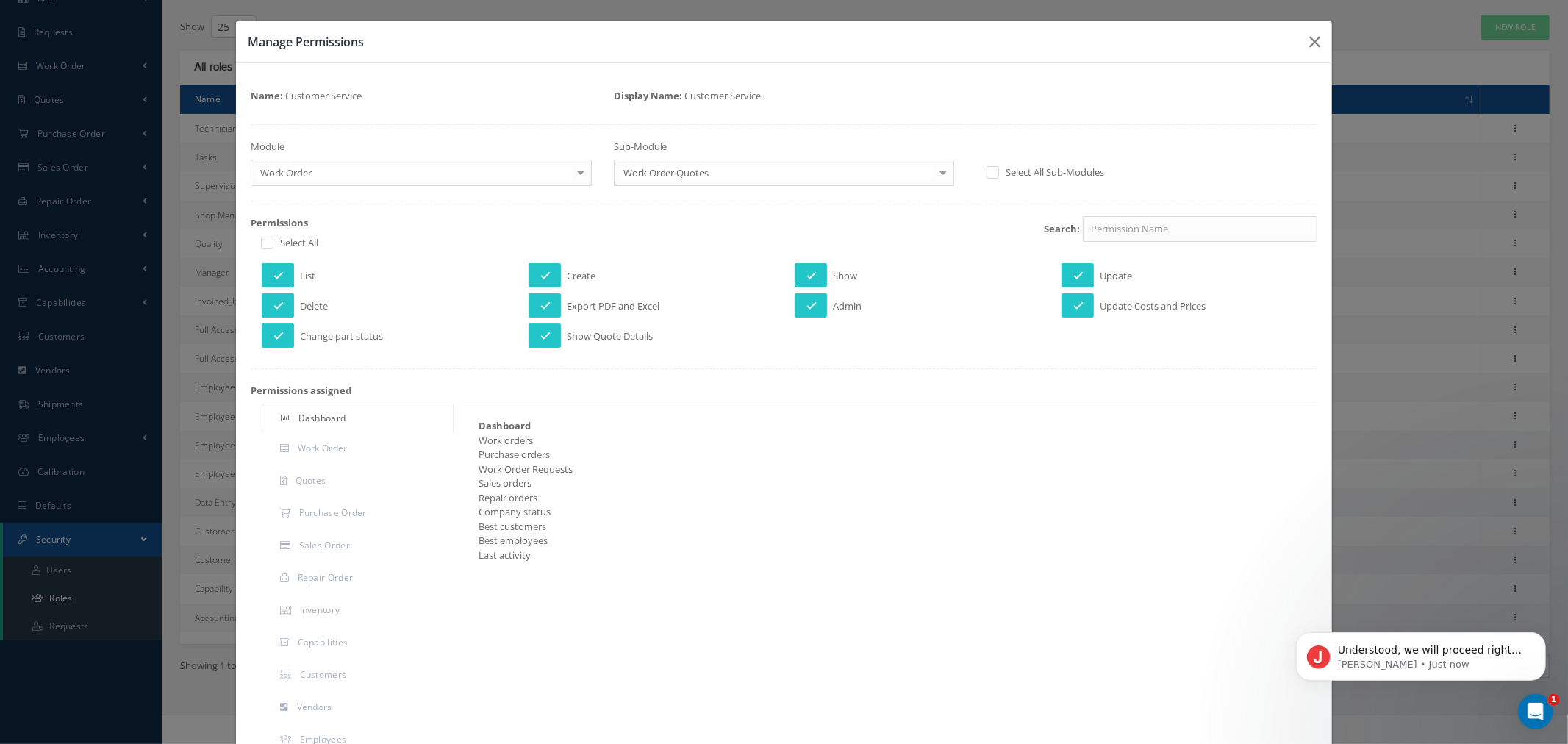
click at [1470, 240] on div "Manage Permissions Name: Customer Service Display Name: Customer Service Module…" at bounding box center [784, 372] width 1568 height 744
